Goal: Communication & Community: Share content

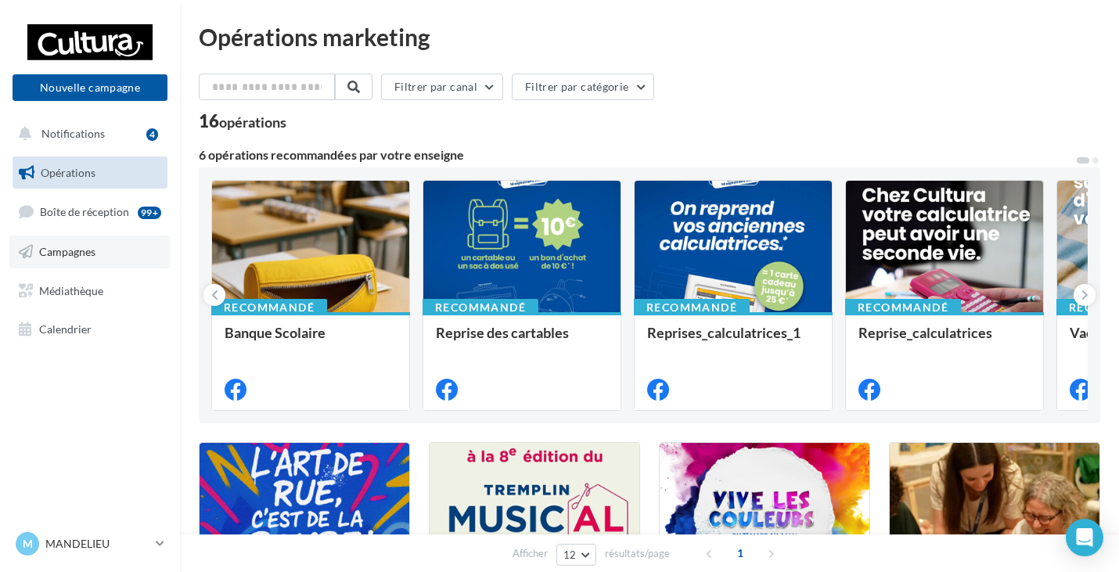
click at [81, 243] on link "Campagnes" at bounding box center [89, 252] width 161 height 33
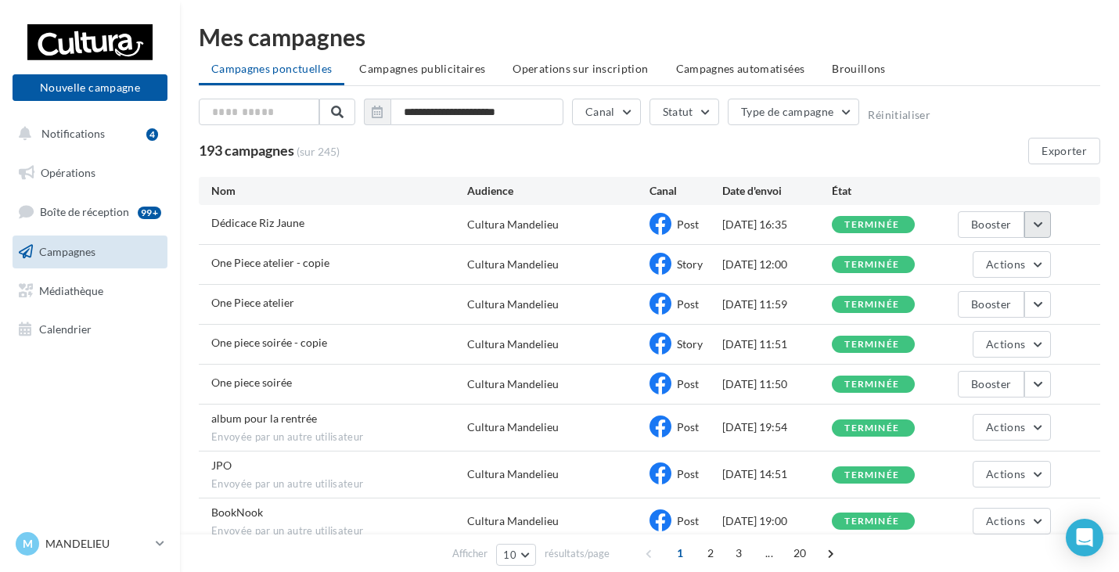
click at [1047, 229] on button "button" at bounding box center [1038, 224] width 27 height 27
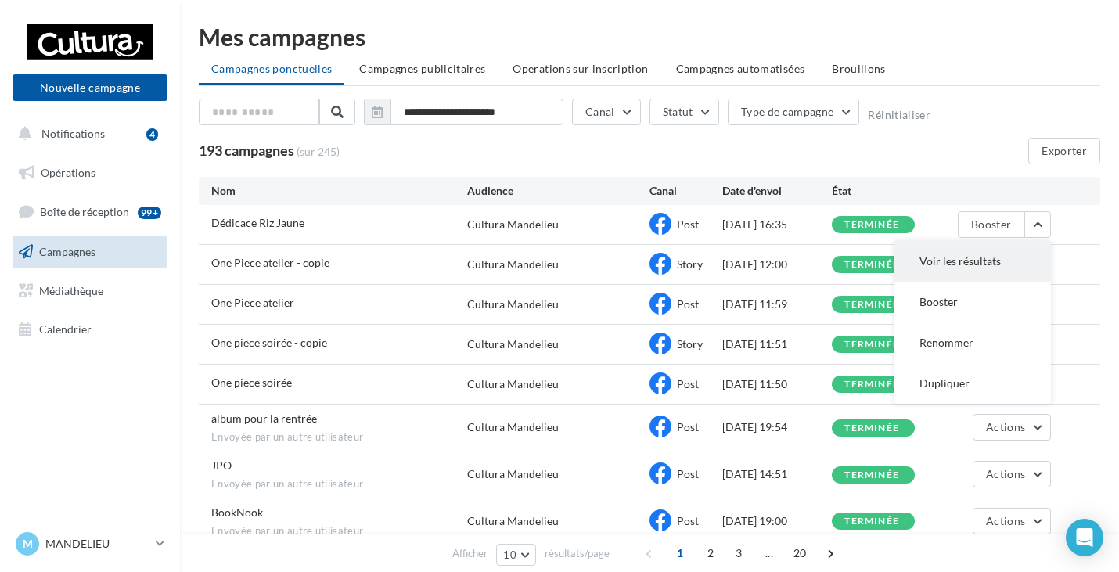
click at [940, 268] on button "Voir les résultats" at bounding box center [973, 261] width 157 height 41
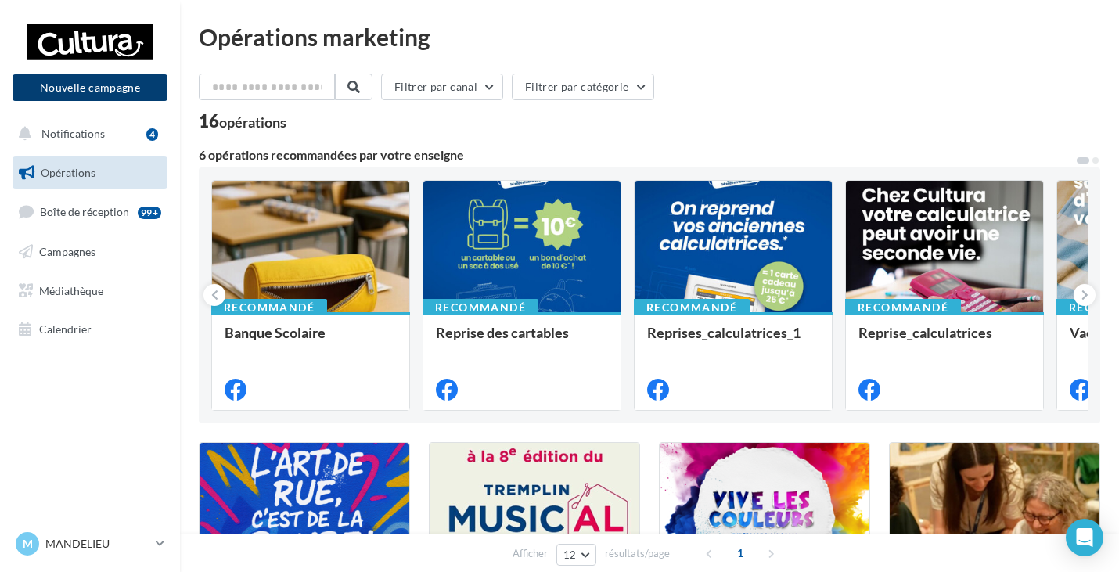
click at [60, 88] on button "Nouvelle campagne" at bounding box center [90, 87] width 155 height 27
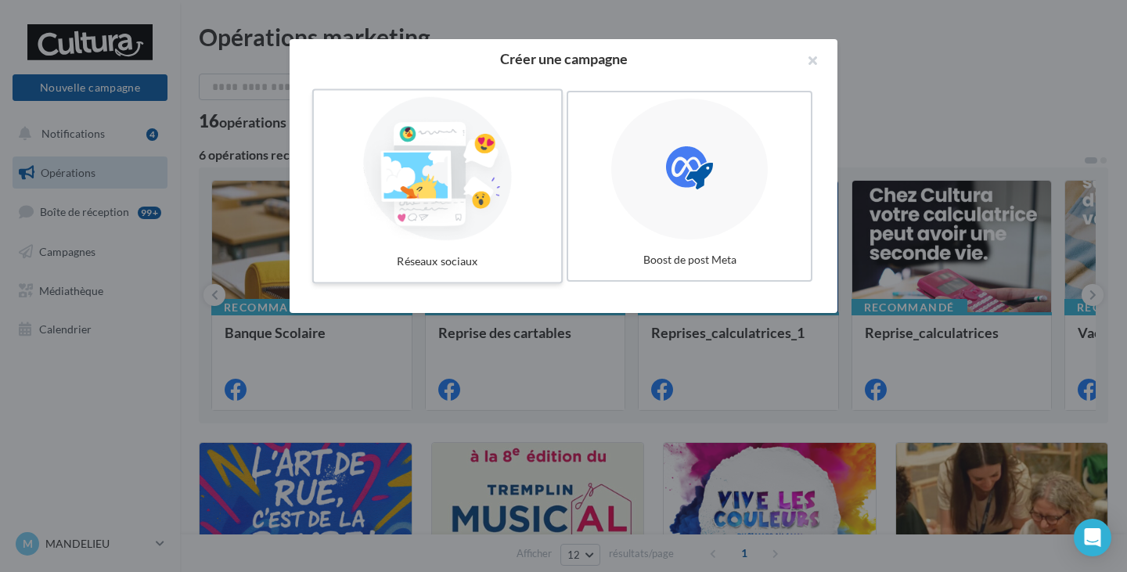
click at [512, 240] on div at bounding box center [437, 169] width 235 height 144
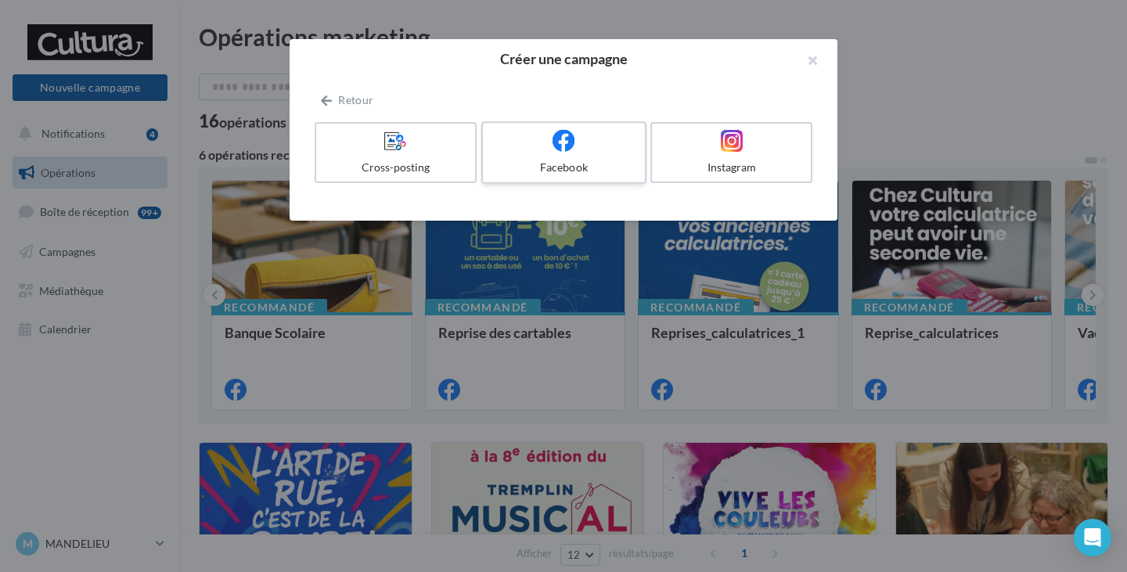
click at [581, 144] on div at bounding box center [563, 141] width 149 height 24
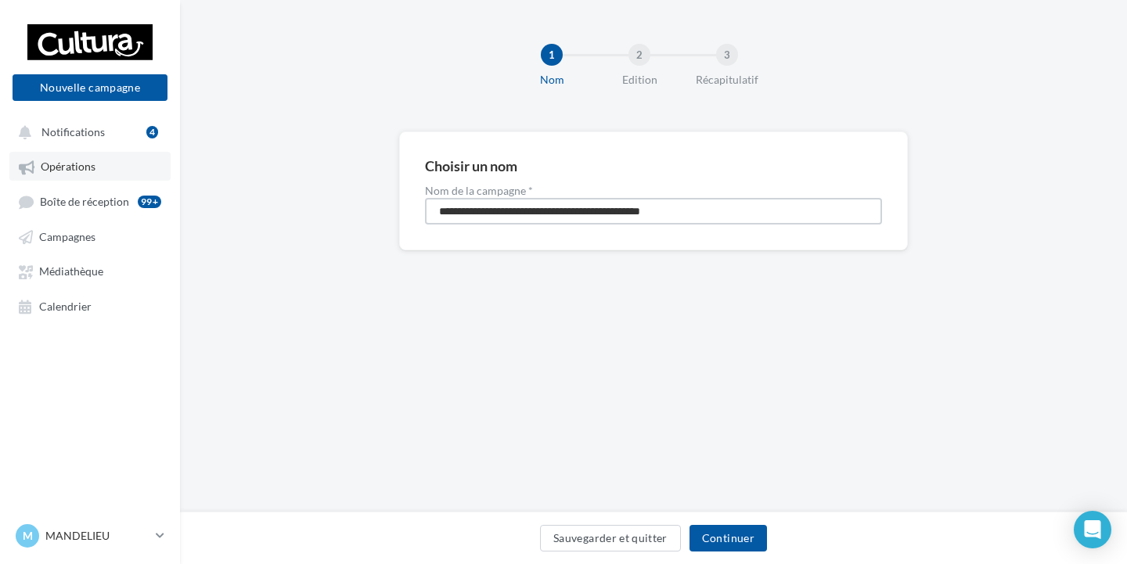
drag, startPoint x: 496, startPoint y: 194, endPoint x: 27, endPoint y: 171, distance: 470.2
click at [27, 171] on div "Nouvelle campagne Nouvelle campagne Notifications 4 Opérations Boîte de récepti…" at bounding box center [563, 282] width 1127 height 564
type input "*"
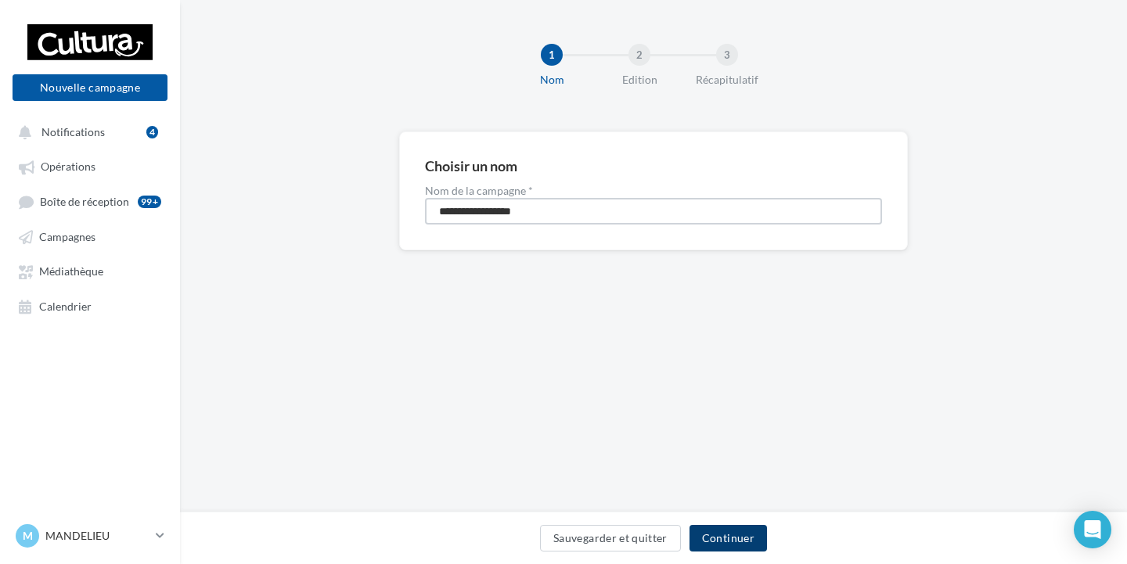
type input "**********"
click at [736, 528] on button "Continuer" at bounding box center [728, 538] width 77 height 27
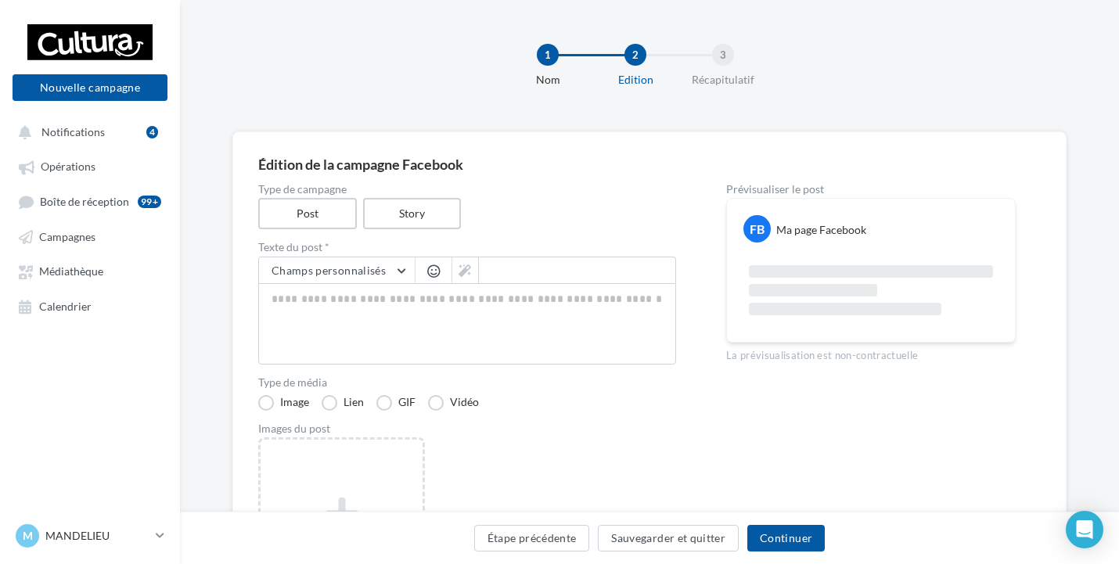
click at [417, 196] on div "Type de campagne Post Story" at bounding box center [467, 206] width 418 height 45
click at [404, 218] on label "Story" at bounding box center [412, 214] width 100 height 32
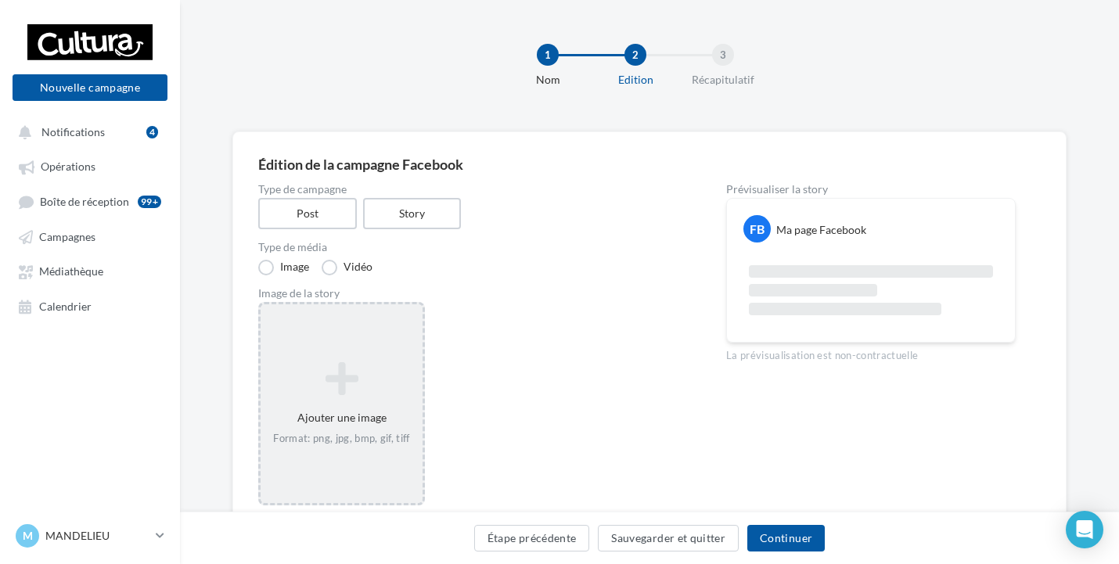
click at [380, 409] on div "Ajouter une image Format: png, jpg, bmp, gif, tiff" at bounding box center [342, 404] width 162 height 100
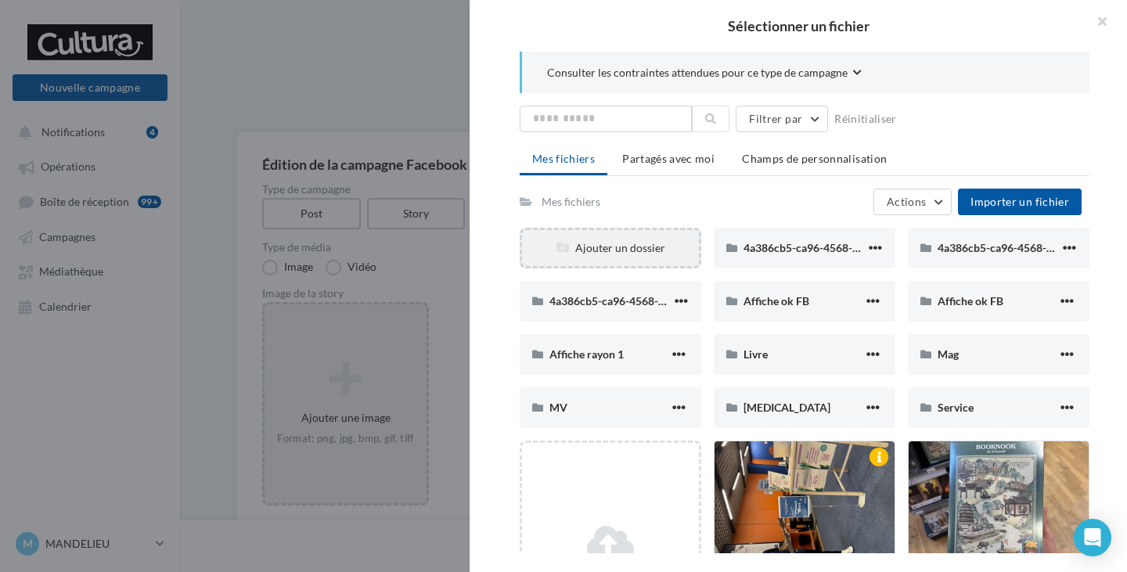
click at [643, 247] on div "Ajouter un dossier" at bounding box center [610, 248] width 177 height 16
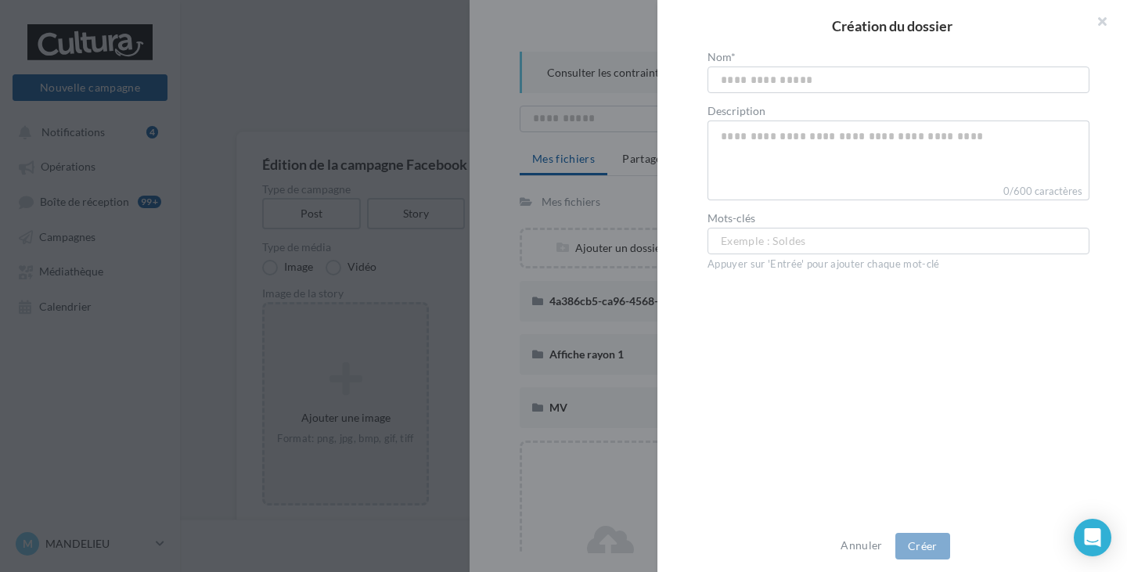
click at [596, 229] on div at bounding box center [563, 286] width 1127 height 572
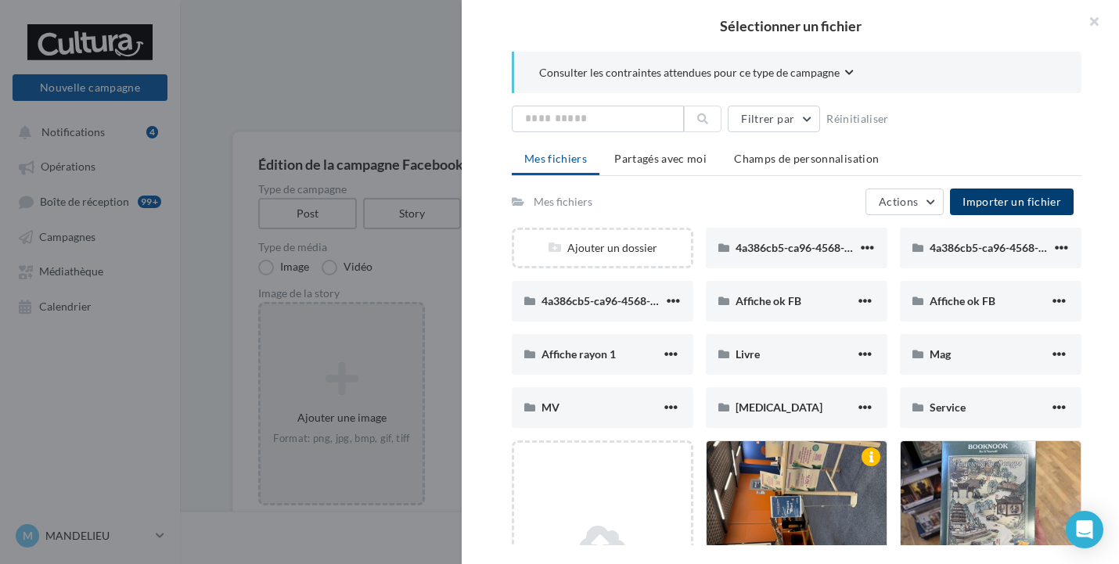
click at [1027, 208] on button "Importer un fichier" at bounding box center [1012, 202] width 124 height 27
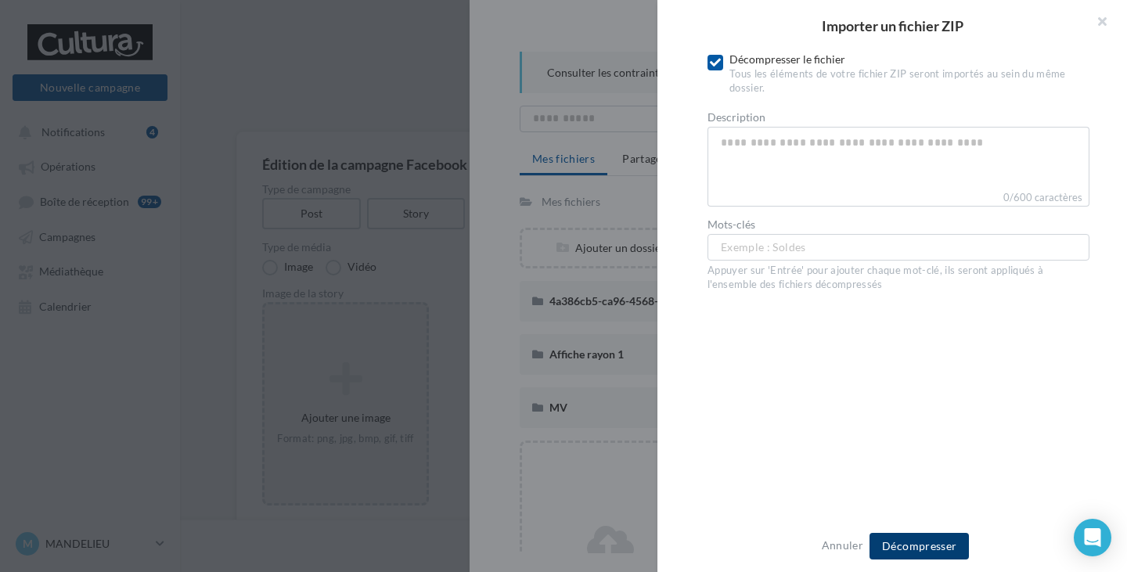
click at [940, 541] on span "Décompresser" at bounding box center [919, 545] width 74 height 13
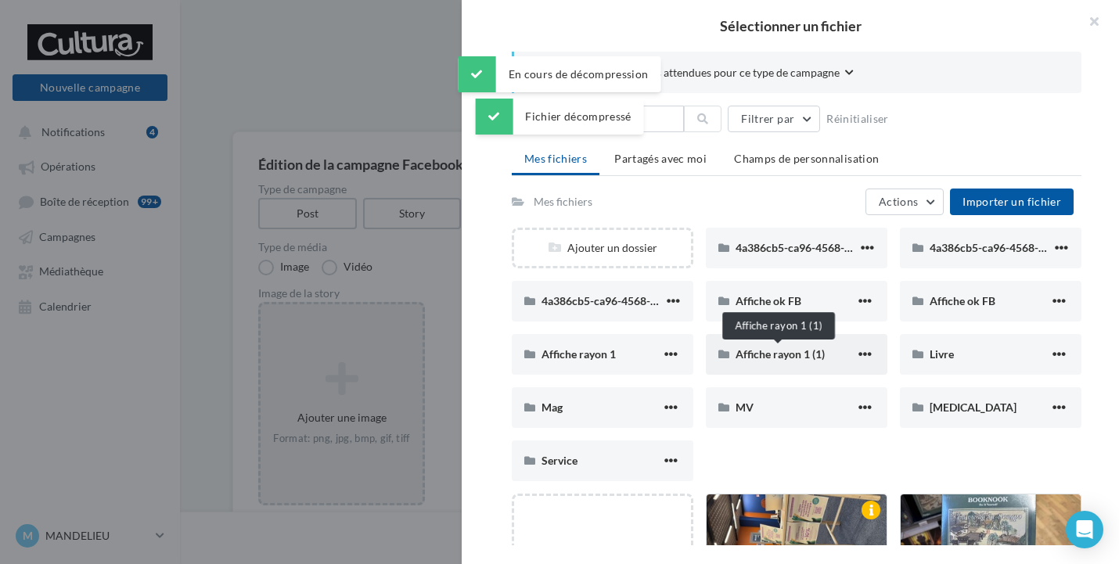
click at [787, 360] on span "Affiche rayon 1 (1)" at bounding box center [780, 354] width 89 height 13
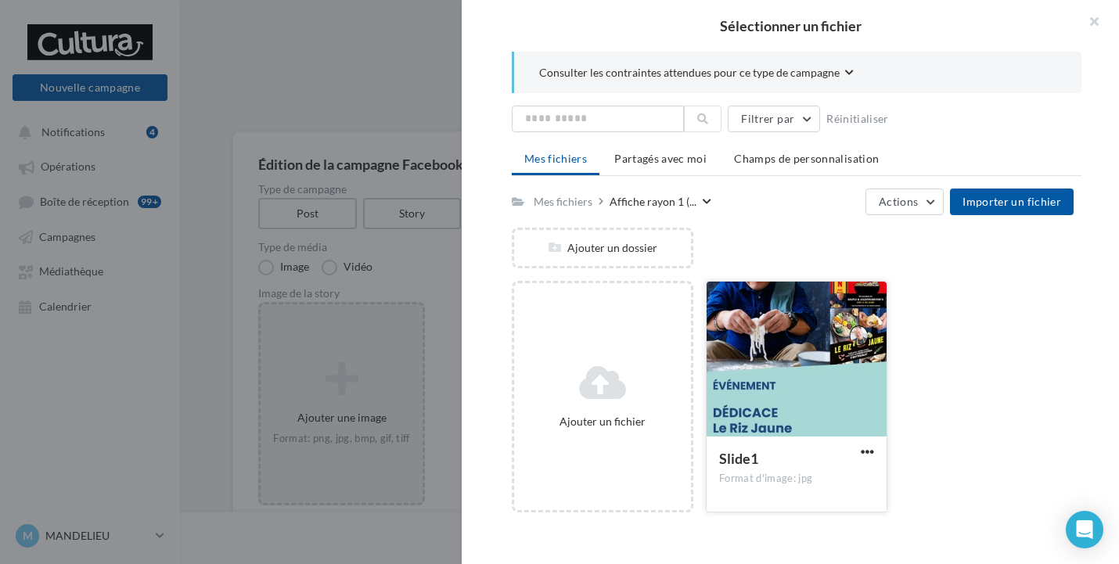
click at [751, 326] on div at bounding box center [797, 360] width 180 height 157
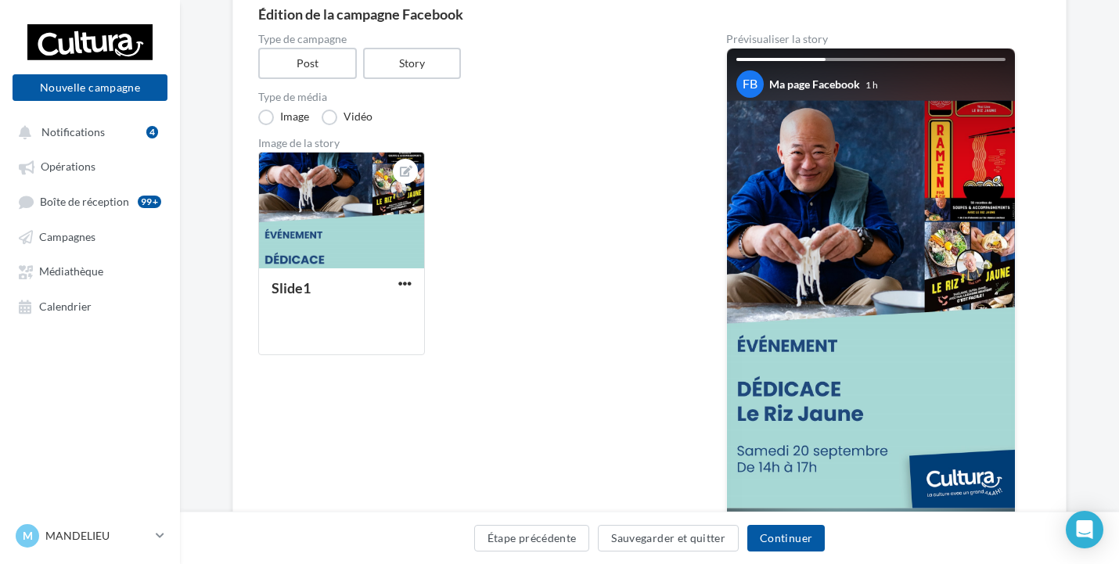
scroll to position [157, 0]
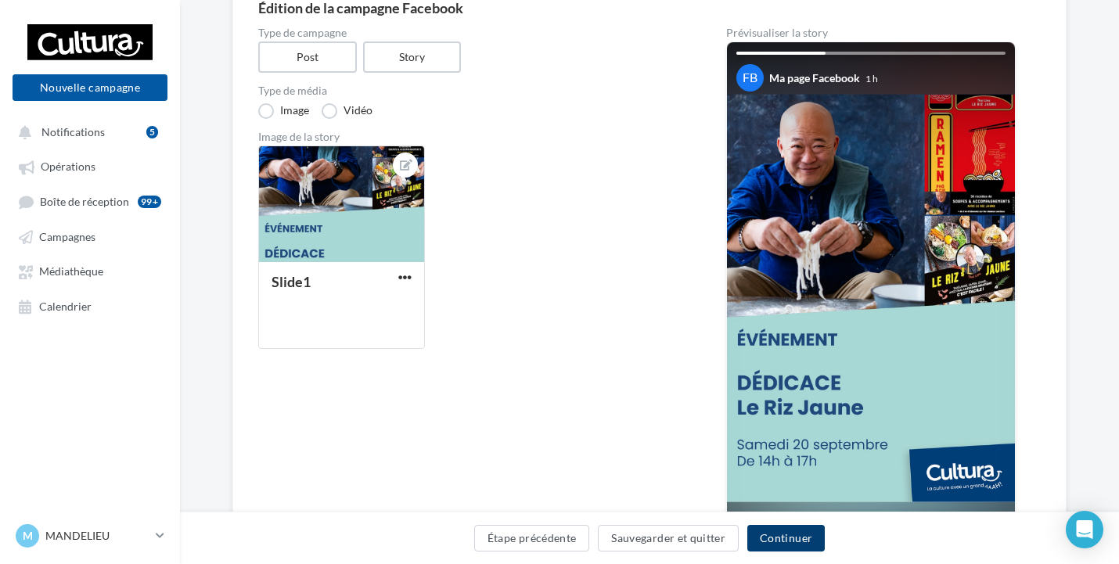
click at [804, 536] on button "Continuer" at bounding box center [786, 538] width 77 height 27
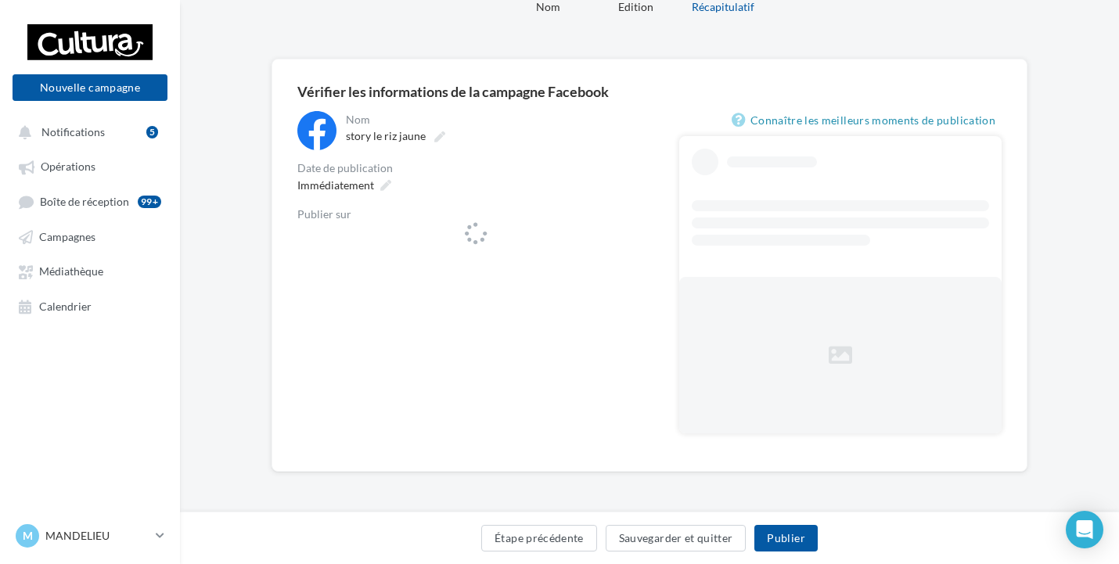
scroll to position [73, 0]
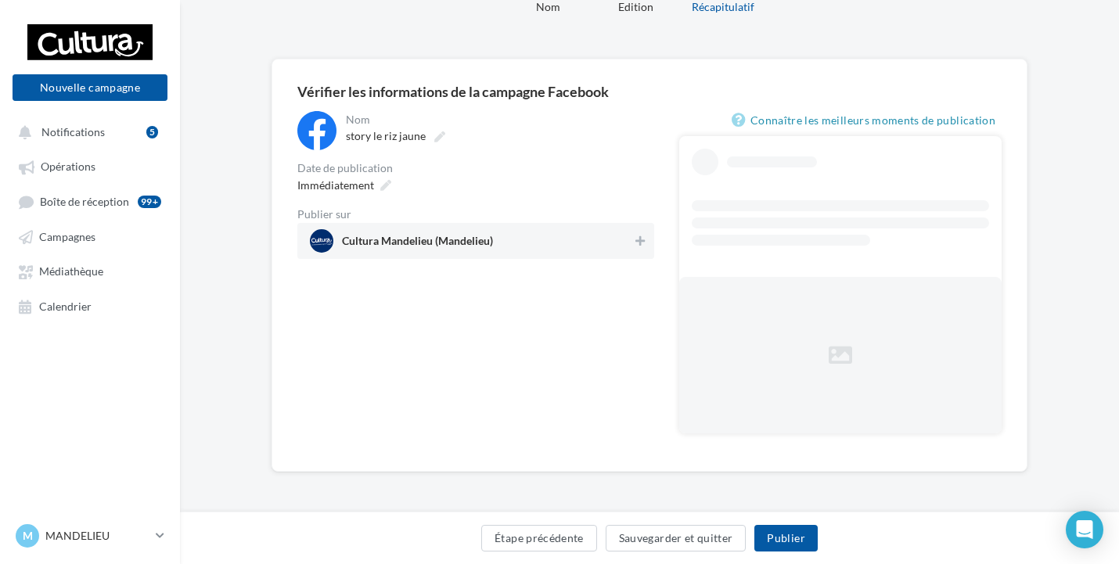
click at [495, 247] on span "Cultura Mandelieu (Mandelieu)" at bounding box center [471, 240] width 323 height 23
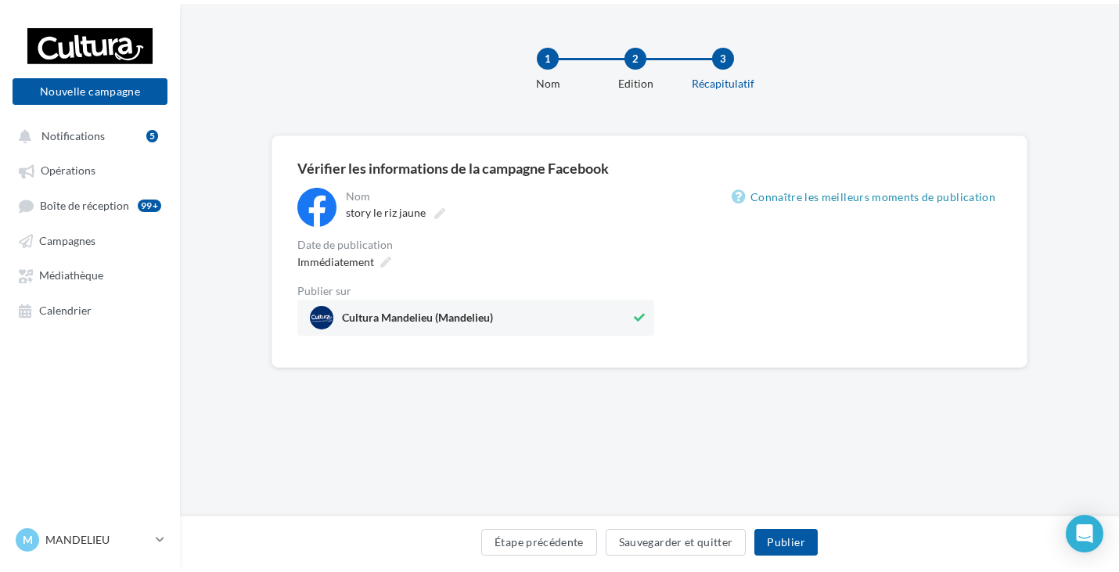
scroll to position [0, 0]
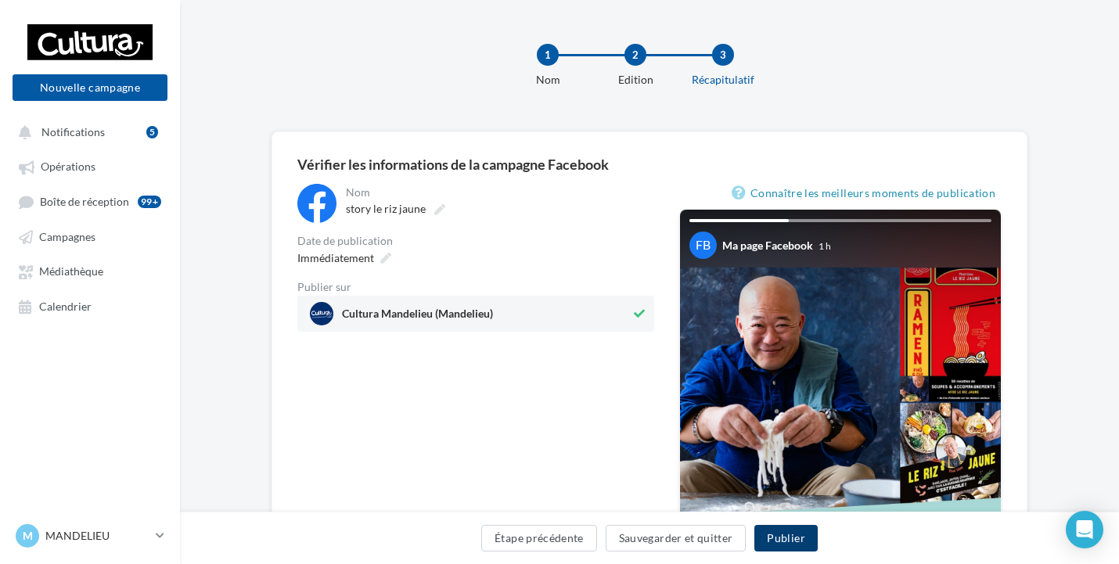
click at [802, 539] on button "Publier" at bounding box center [786, 538] width 63 height 27
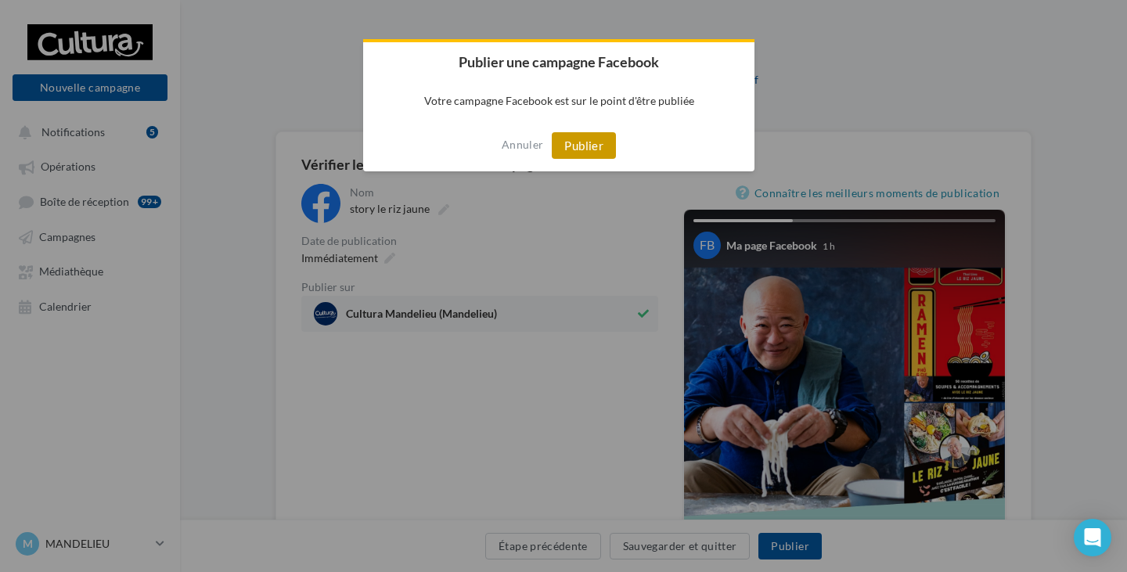
click at [600, 153] on button "Publier" at bounding box center [584, 145] width 64 height 27
